Goal: Obtain resource: Download file/media

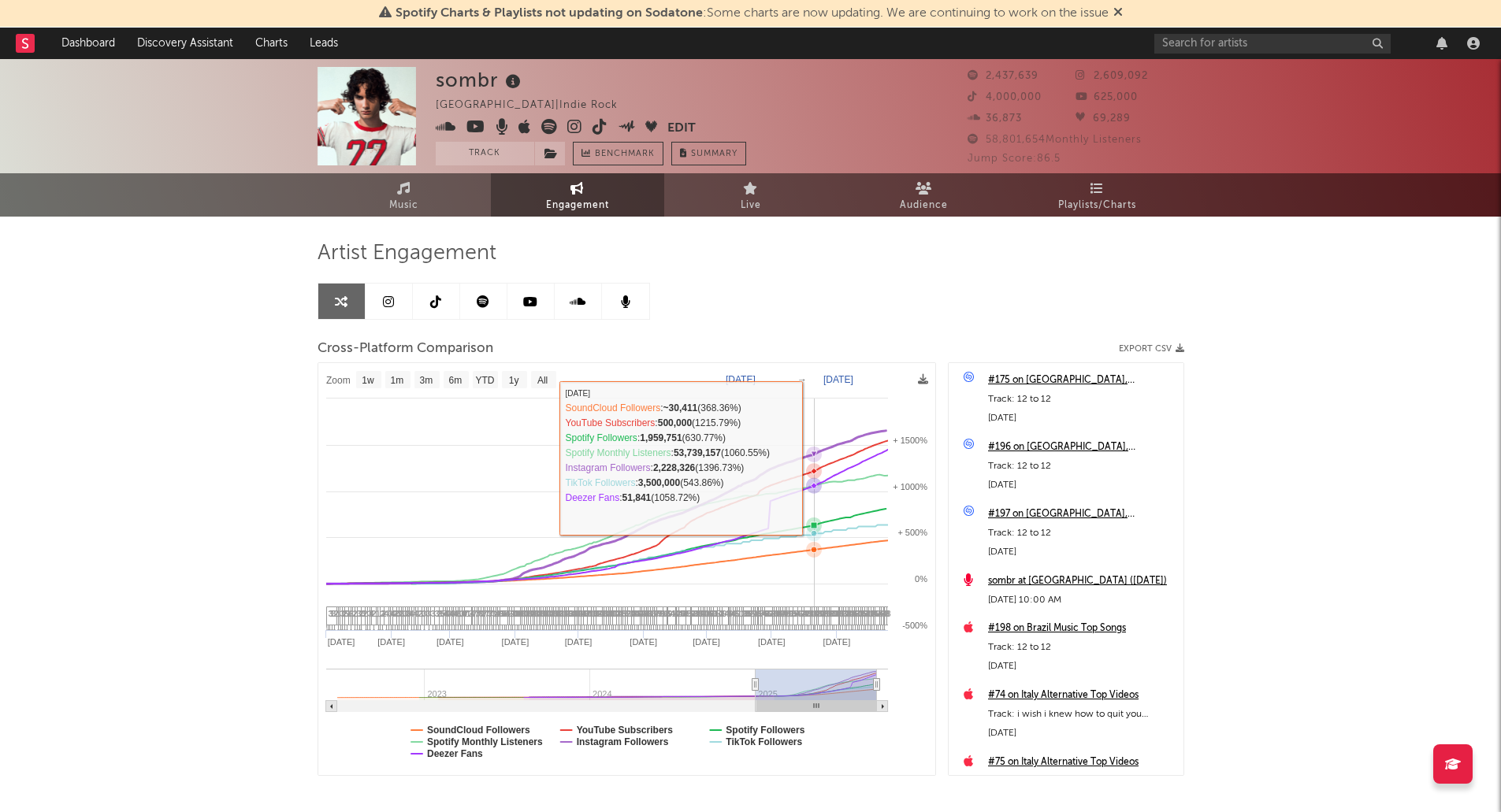
select select "1w"
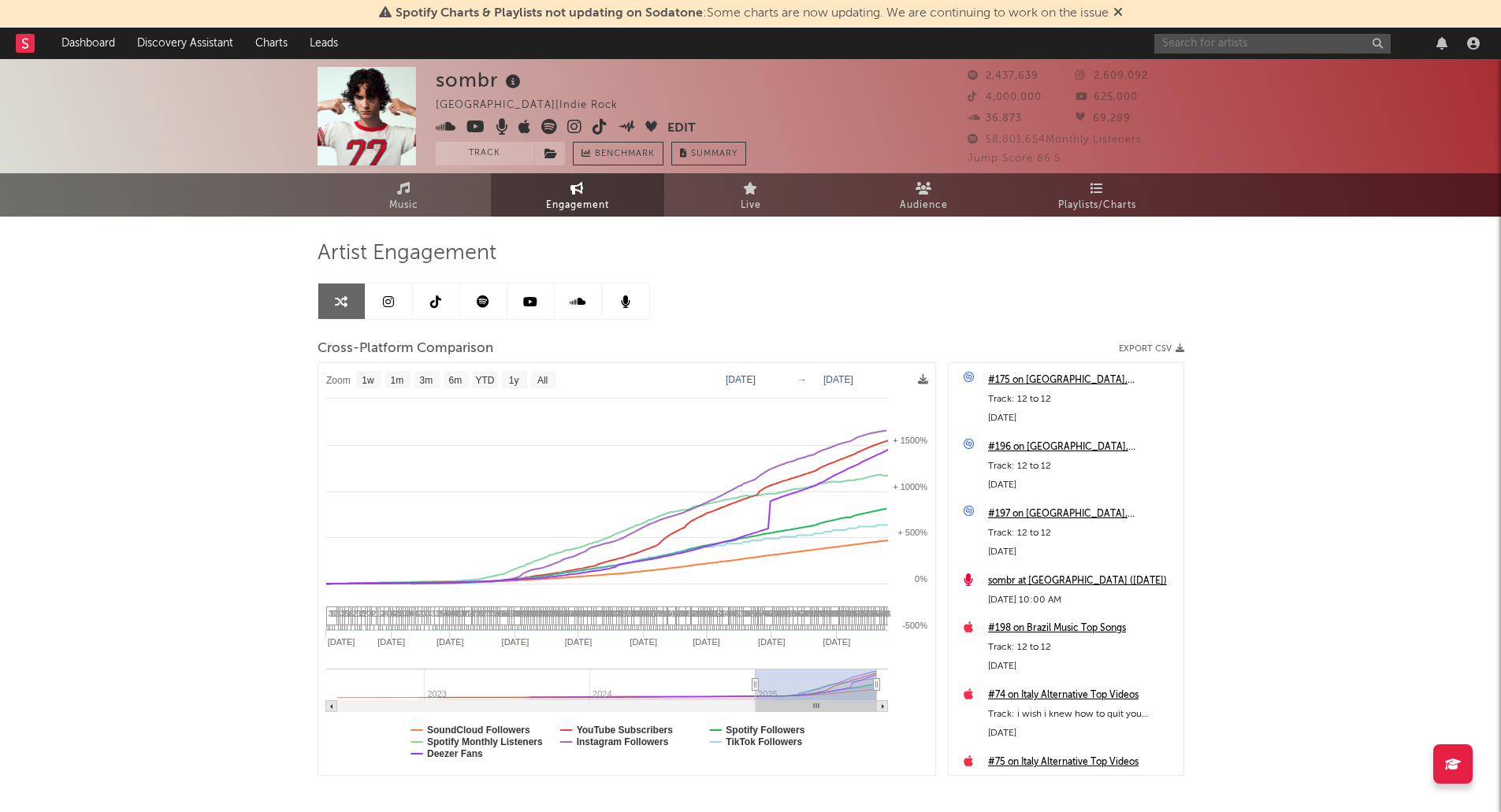
click at [1329, 44] on input "text" at bounding box center [1273, 44] width 236 height 20
click at [1248, 37] on input "bella" at bounding box center [1273, 44] width 236 height 20
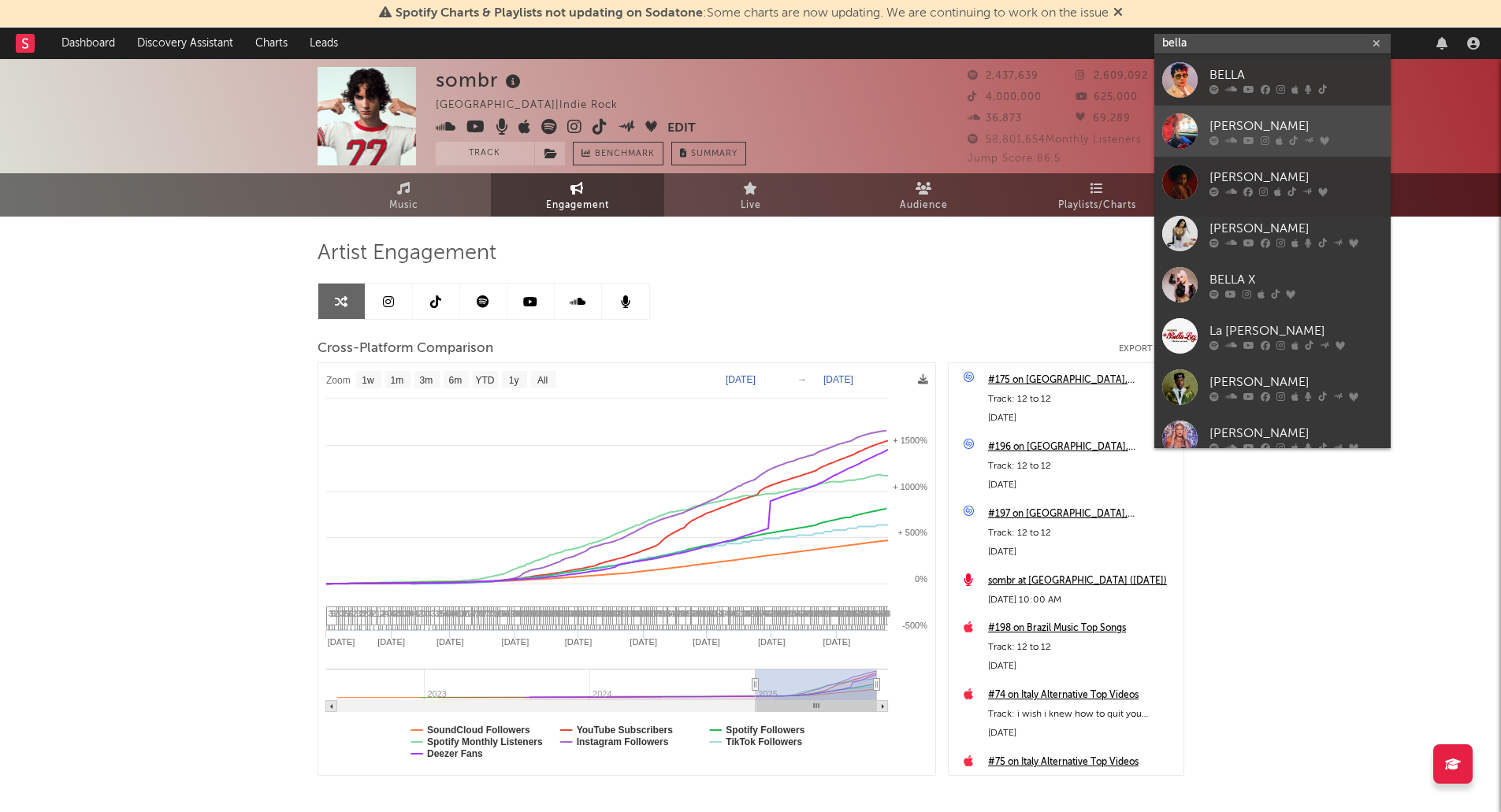
type input "bella"
click at [1251, 119] on div "[PERSON_NAME]" at bounding box center [1296, 126] width 173 height 19
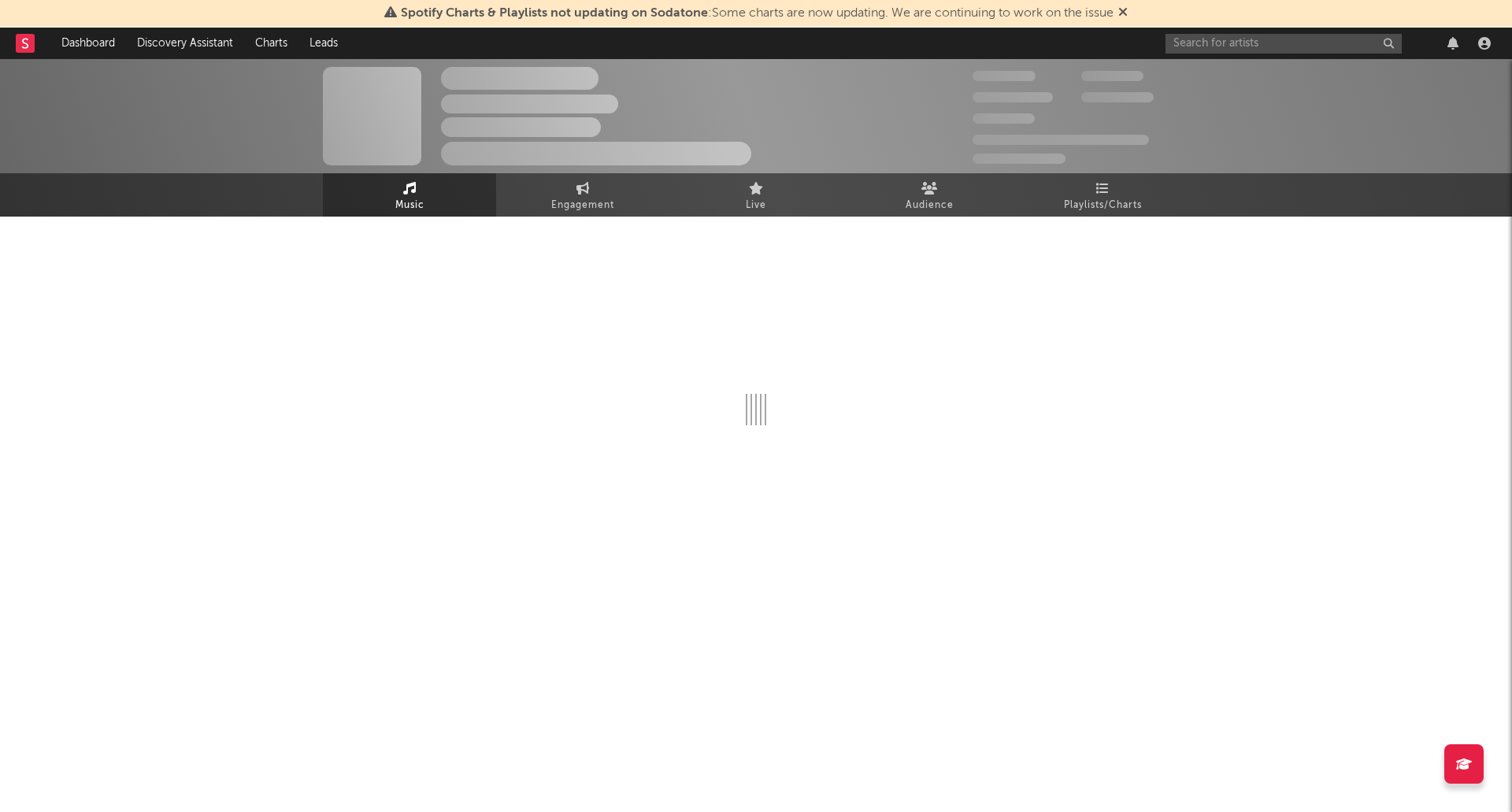
select select "1w"
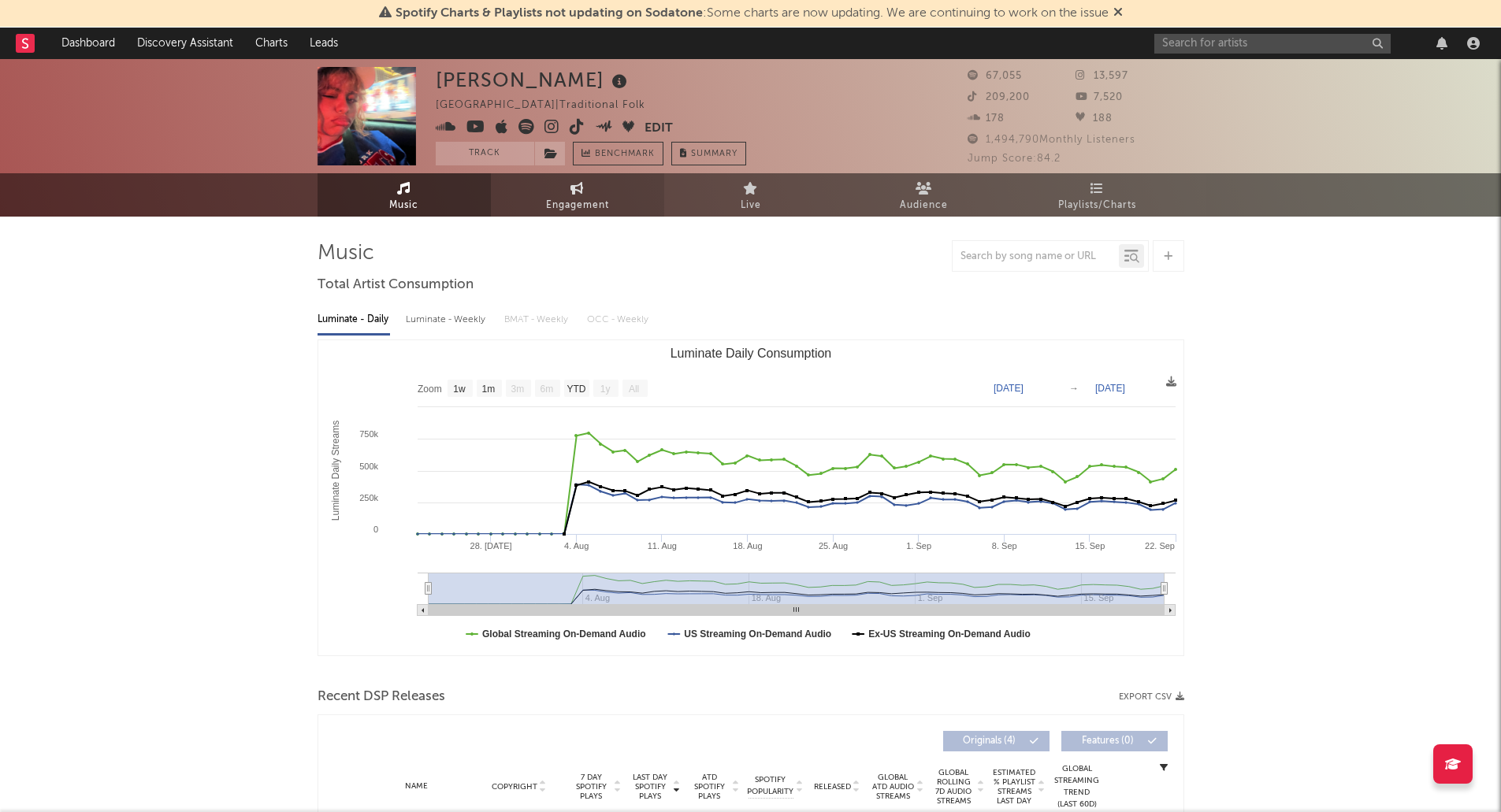
click at [574, 197] on span "Engagement" at bounding box center [577, 205] width 63 height 19
select select "1w"
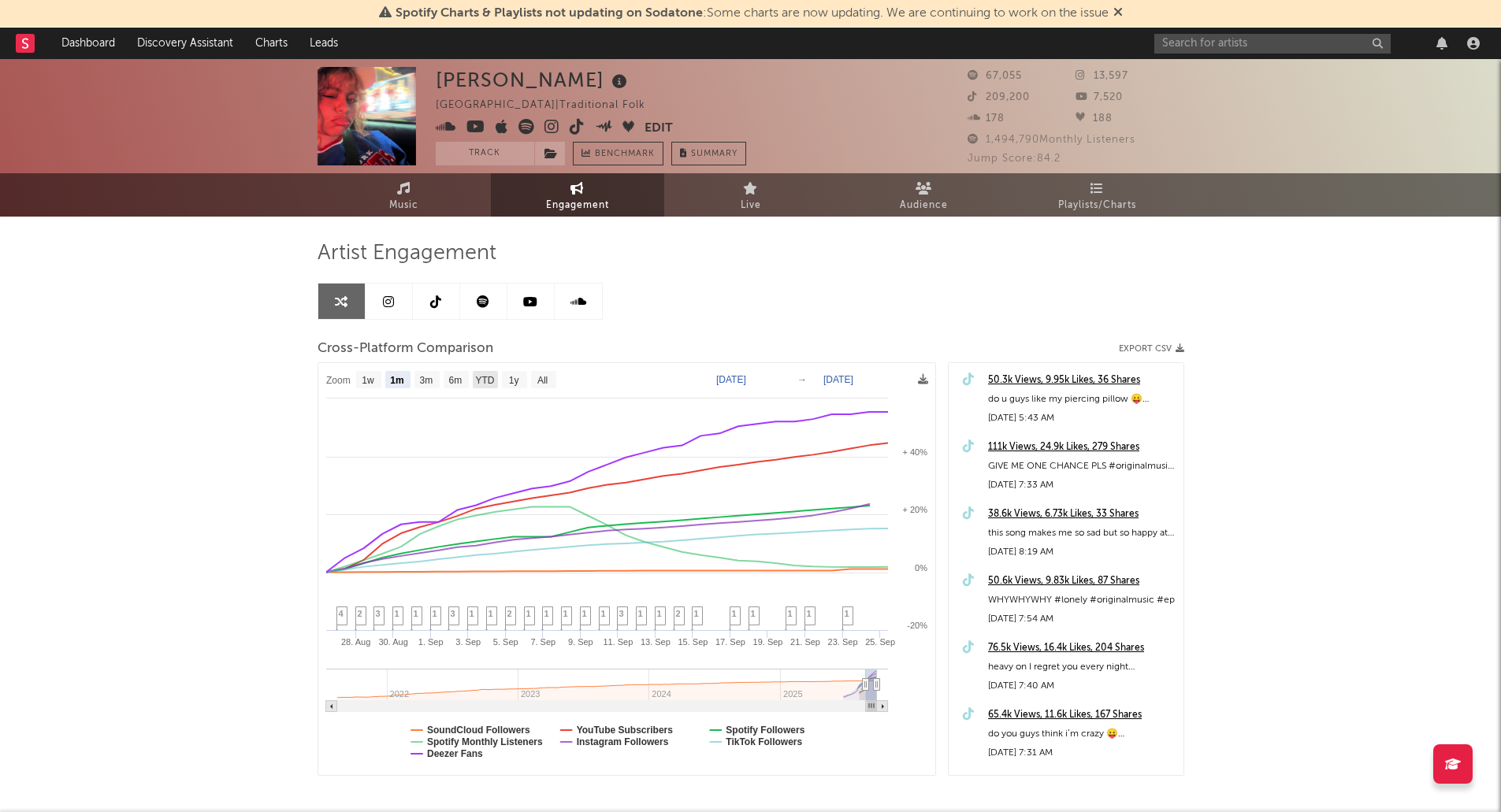
click at [486, 380] on text "YTD" at bounding box center [484, 380] width 19 height 11
select select "YTD"
type input "[DATE]"
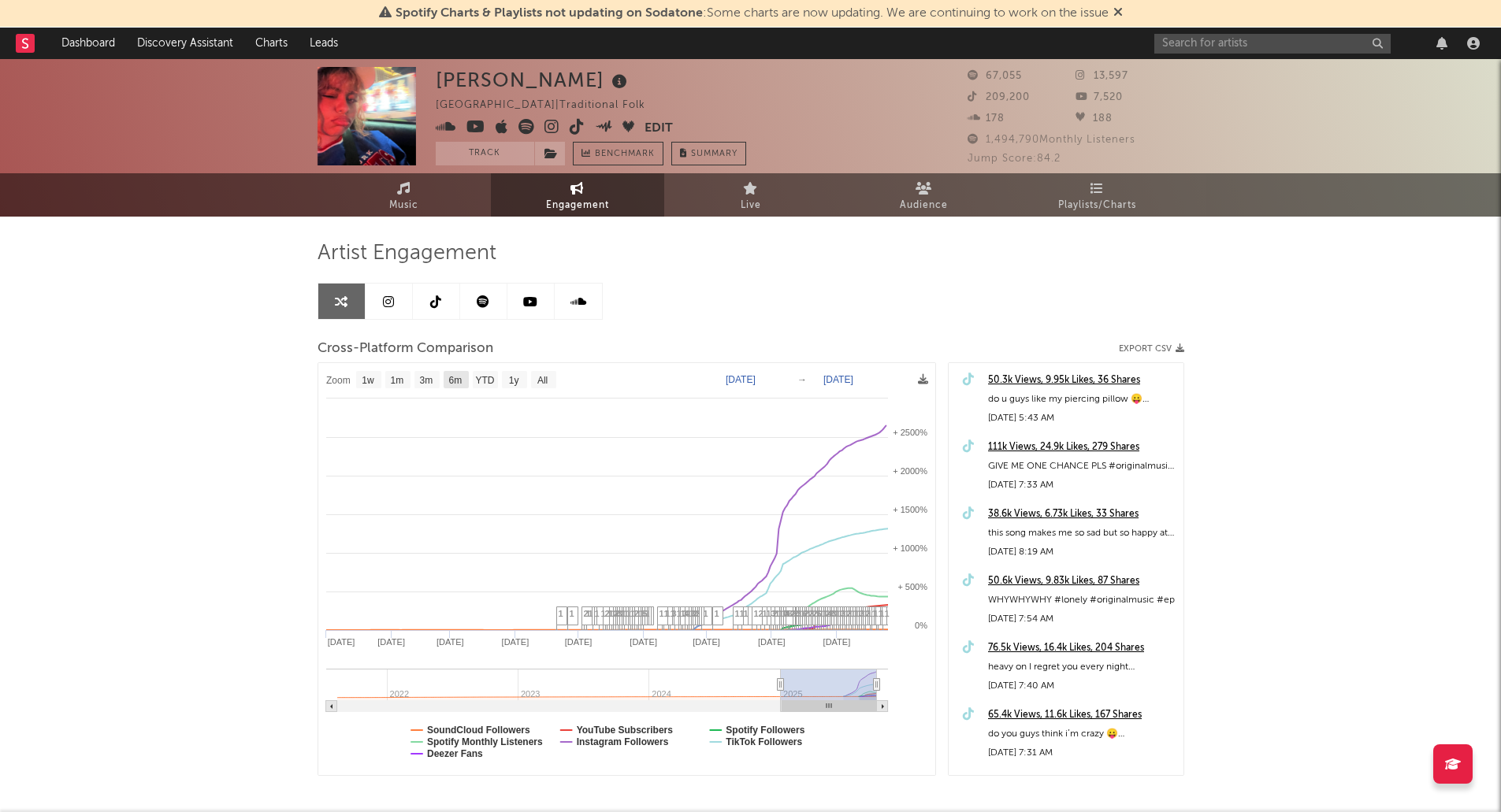
click at [455, 383] on text "6m" at bounding box center [455, 380] width 13 height 11
select select "6m"
type input "[DATE]"
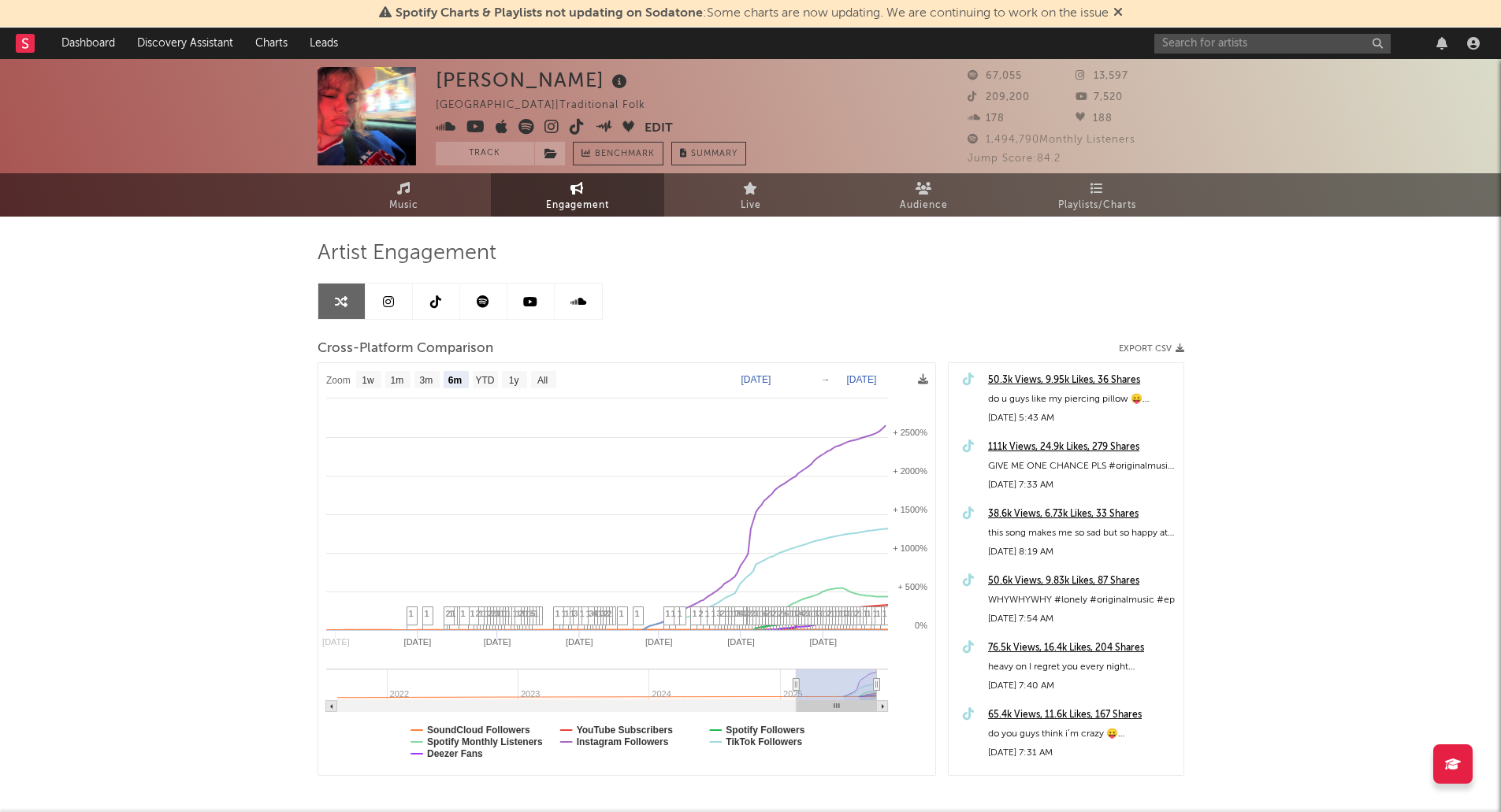
select select "6m"
click at [1150, 345] on button "Export CSV" at bounding box center [1152, 349] width 66 height 10
